Goal: Information Seeking & Learning: Find specific fact

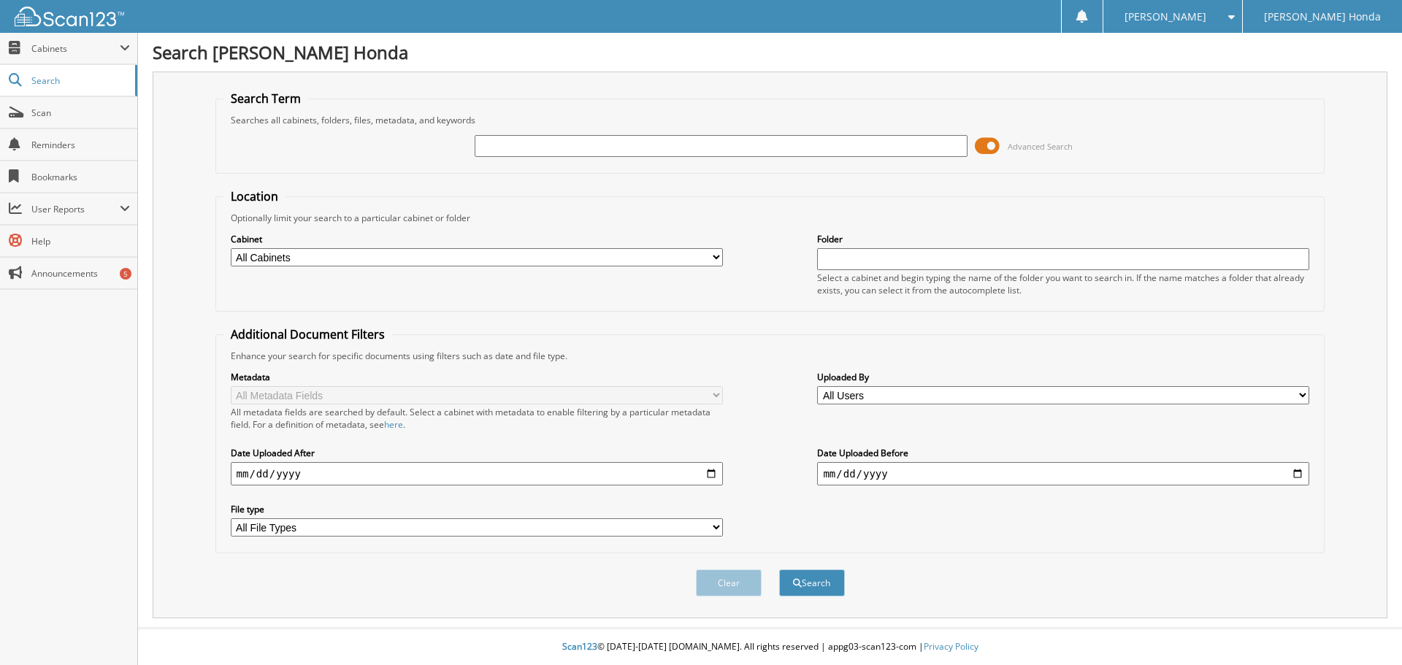
drag, startPoint x: 0, startPoint y: 0, endPoint x: 526, endPoint y: 146, distance: 545.8
click at [526, 146] on input "text" at bounding box center [721, 146] width 492 height 22
type input "340709"
click at [779, 570] on button "Search" at bounding box center [812, 583] width 66 height 27
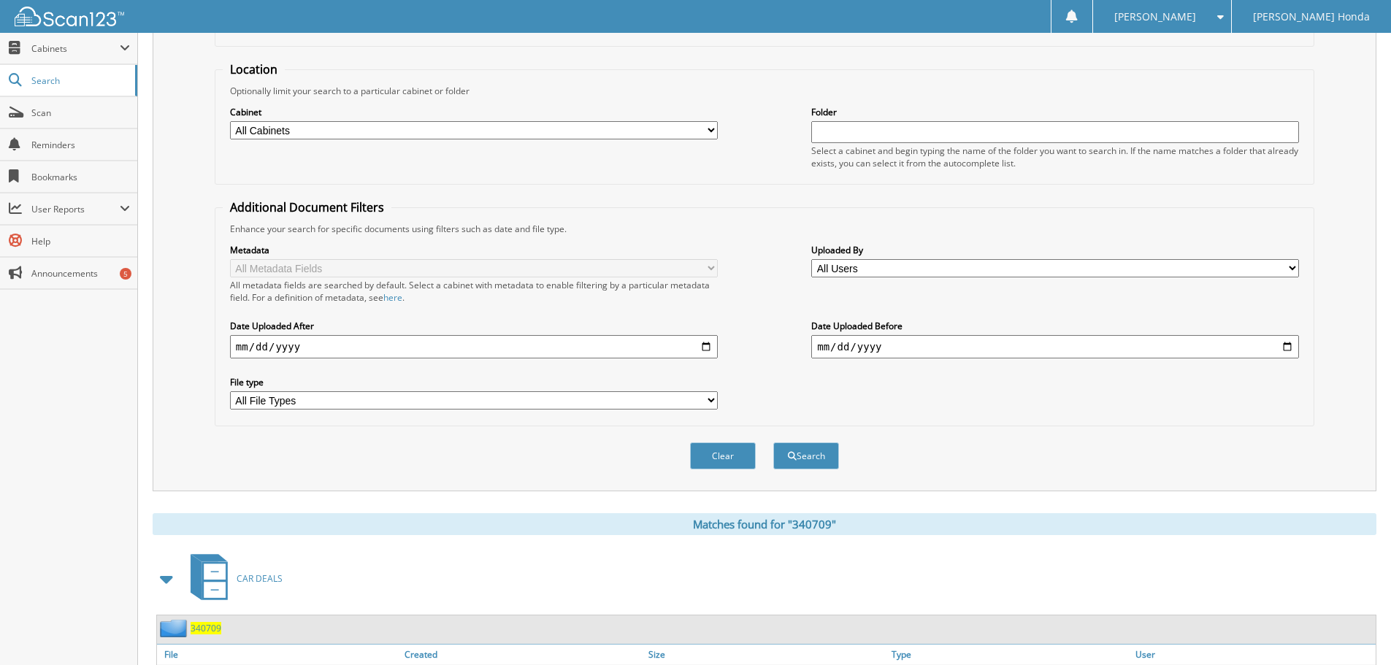
scroll to position [340, 0]
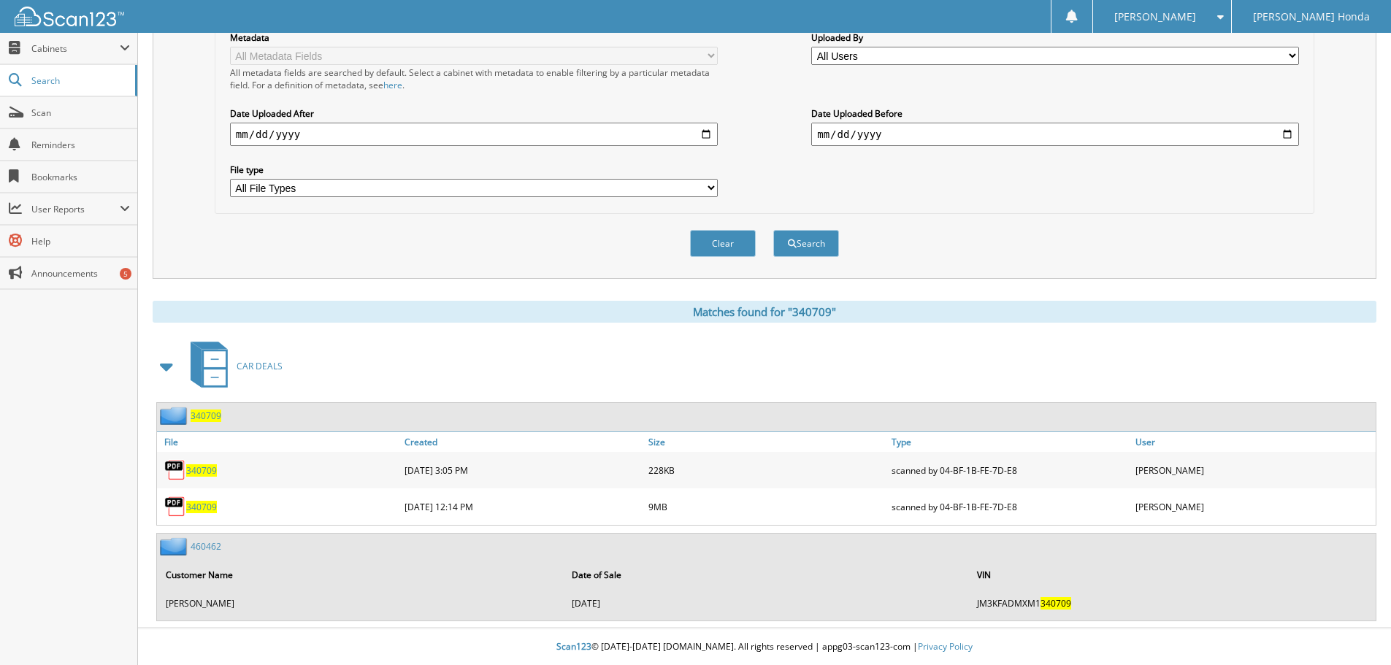
click at [205, 506] on span "340709" at bounding box center [201, 507] width 31 height 12
